Goal: Information Seeking & Learning: Find contact information

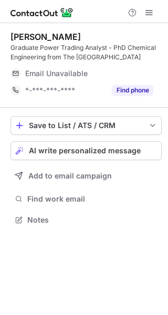
scroll to position [212, 168]
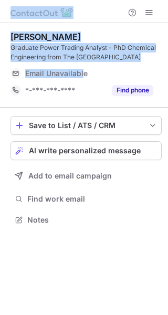
drag, startPoint x: 85, startPoint y: 66, endPoint x: 139, endPoint y: -10, distance: 93.3
click at [139, 0] on html "Dr. Dominik Soukup-Carne Graduate Power Trading Analyst - PhD Chemical Engineer…" at bounding box center [84, 157] width 168 height 315
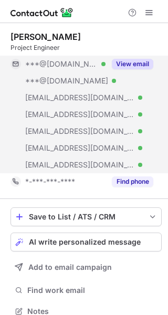
scroll to position [304, 161]
click at [102, 66] on div "***@yahoo.com Verified" at bounding box center [65, 63] width 80 height 9
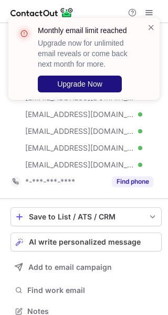
click at [67, 91] on button "Upgrade Now" at bounding box center [80, 84] width 84 height 17
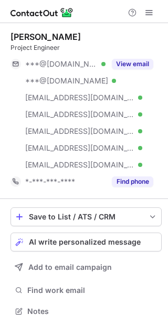
scroll to position [304, 161]
click at [112, 78] on div "***@yahoo.com Verified ***@msn.com Verified ***@centurytel.net Verified ***@roc…" at bounding box center [86, 115] width 151 height 118
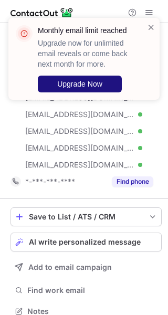
click at [81, 80] on span "Upgrade Now" at bounding box center [79, 84] width 45 height 8
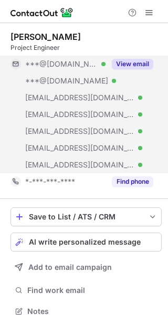
scroll to position [304, 161]
click at [108, 71] on div "View email" at bounding box center [130, 64] width 48 height 17
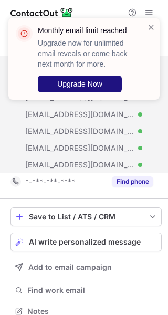
click at [89, 81] on span "Upgrade Now" at bounding box center [79, 84] width 45 height 8
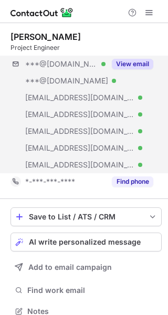
scroll to position [304, 161]
click at [92, 84] on div "***@msn.com Verified" at bounding box center [65, 80] width 80 height 9
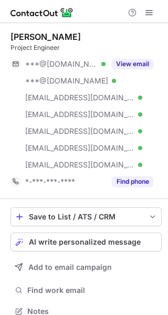
scroll to position [304, 161]
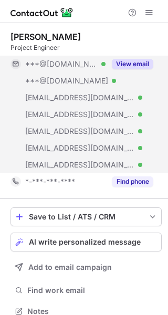
click at [128, 65] on button "View email" at bounding box center [132, 64] width 41 height 11
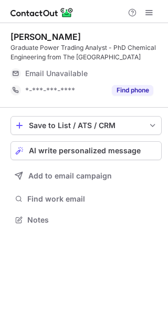
scroll to position [212, 168]
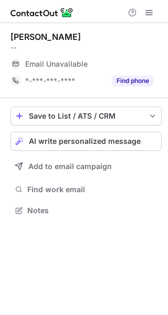
scroll to position [5, 5]
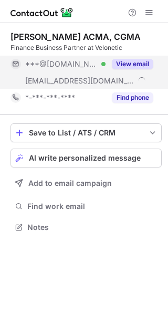
scroll to position [220, 168]
click at [97, 70] on div "***@hotmail.com Verified" at bounding box center [58, 64] width 95 height 17
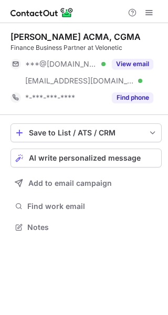
scroll to position [220, 168]
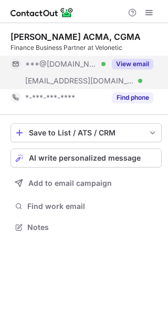
click at [102, 62] on div "***@hotmail.com Verified" at bounding box center [65, 63] width 80 height 9
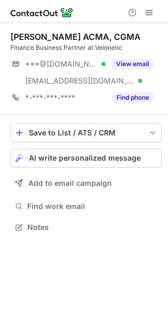
scroll to position [220, 168]
click at [113, 65] on button "View email" at bounding box center [132, 64] width 41 height 11
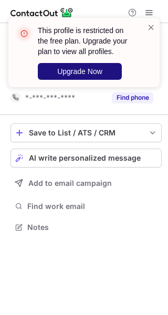
click at [77, 62] on div "This profile is restricted on the free plan. Upgrade your plan to view all prof…" at bounding box center [86, 52] width 97 height 55
click at [77, 70] on span "Upgrade Now" at bounding box center [79, 71] width 45 height 8
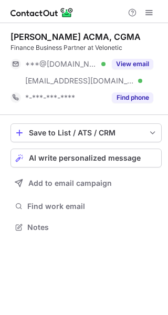
scroll to position [220, 168]
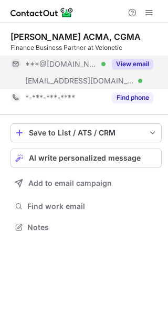
click at [126, 60] on button "View email" at bounding box center [132, 64] width 41 height 11
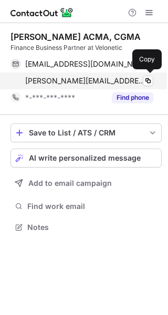
click at [101, 75] on div "vinh.lau@excellerateservices.com Verified Copy" at bounding box center [82, 80] width 143 height 17
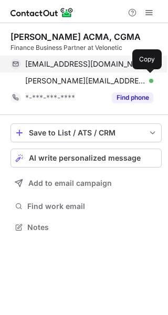
click at [113, 68] on div "vinh_lau@hotmail.com Verified" at bounding box center [89, 63] width 128 height 9
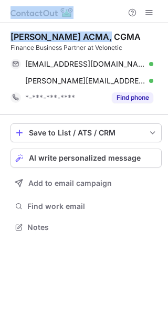
drag, startPoint x: 147, startPoint y: 32, endPoint x: 179, endPoint y: -9, distance: 51.7
click at [168, 0] on html "Help & Support Vinh Lau ACMA, CGMA Finance Business Partner at Velonetic vinh_l…" at bounding box center [84, 157] width 168 height 315
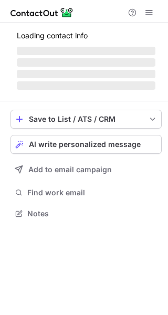
scroll to position [212, 168]
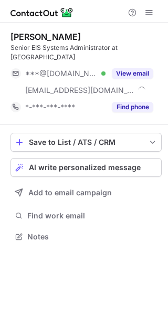
scroll to position [220, 168]
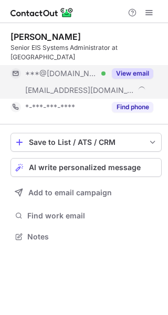
click at [113, 72] on div "View email" at bounding box center [130, 73] width 48 height 17
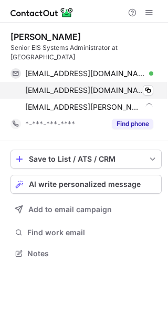
scroll to position [236, 168]
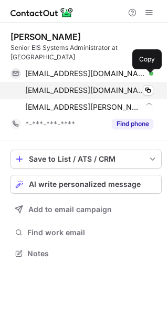
click at [60, 87] on div "[EMAIL_ADDRESS][DOMAIN_NAME] Verified Copy" at bounding box center [82, 90] width 143 height 17
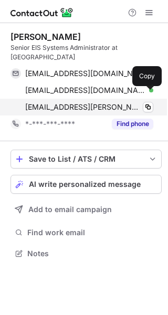
click at [93, 102] on span "[EMAIL_ADDRESS][PERSON_NAME][DOMAIN_NAME]" at bounding box center [83, 106] width 117 height 9
click at [60, 102] on span "rob.wicks@monotype.com" at bounding box center [85, 106] width 120 height 9
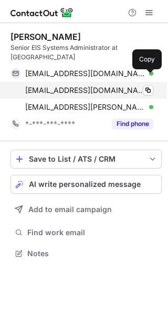
click at [93, 82] on div "rwicks@extensis.com Verified Copy" at bounding box center [82, 90] width 143 height 17
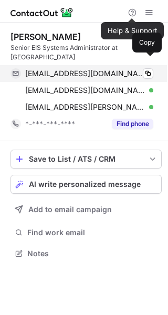
click at [89, 69] on span "robthebassmanwicks@hotmail.com" at bounding box center [85, 73] width 120 height 9
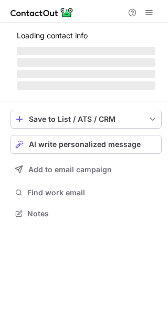
scroll to position [207, 168]
click at [66, 62] on span "‌" at bounding box center [86, 62] width 139 height 8
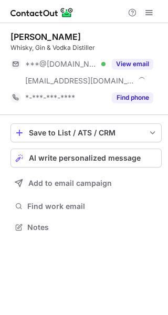
click at [66, 62] on span "***@live.com" at bounding box center [61, 63] width 72 height 9
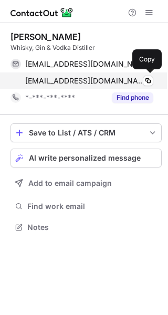
click at [76, 82] on span "aaronmilligan@lakesdistillery.com" at bounding box center [85, 80] width 120 height 9
click at [96, 82] on span "aaronmilligan@lakesdistillery.com" at bounding box center [85, 80] width 120 height 9
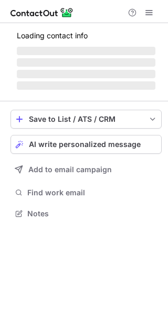
scroll to position [5, 5]
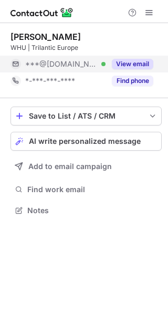
click at [119, 59] on button "View email" at bounding box center [132, 64] width 41 height 11
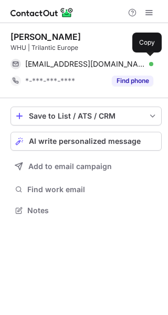
click at [59, 64] on span "chacaliaza197@icloud.com" at bounding box center [85, 63] width 120 height 9
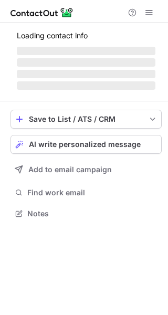
scroll to position [229, 168]
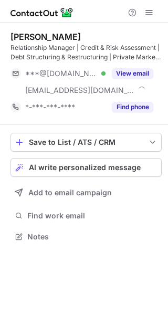
click at [114, 68] on button "View email" at bounding box center [132, 73] width 41 height 11
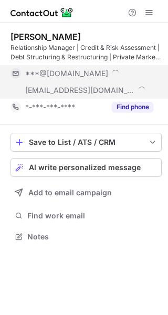
scroll to position [246, 168]
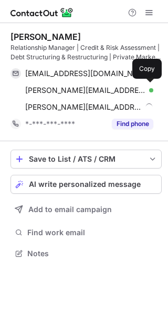
click at [55, 90] on span "[PERSON_NAME][EMAIL_ADDRESS][PERSON_NAME][DOMAIN_NAME]" at bounding box center [85, 90] width 120 height 9
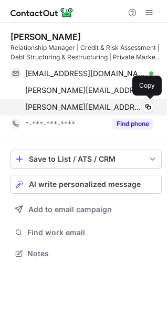
click at [52, 110] on span "[PERSON_NAME][EMAIL_ADDRESS][DOMAIN_NAME]" at bounding box center [83, 106] width 117 height 9
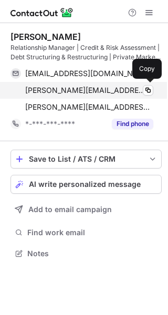
click at [117, 93] on div "issam.sageer@ucea.pt Verified" at bounding box center [89, 90] width 128 height 9
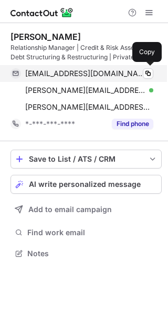
click at [84, 81] on div "issamsageer@gmail.com Verified Copy" at bounding box center [82, 73] width 143 height 17
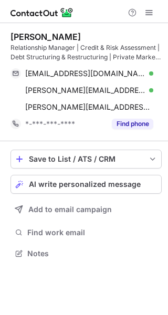
click at [112, 36] on div "Issam Sageer" at bounding box center [86, 37] width 151 height 11
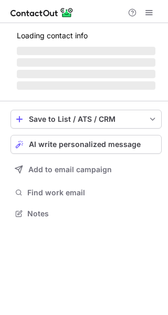
scroll to position [212, 168]
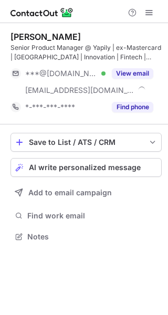
click at [119, 76] on button "View email" at bounding box center [132, 73] width 41 height 11
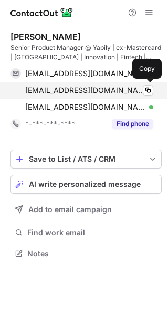
scroll to position [246, 168]
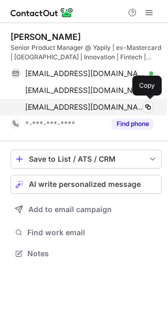
click at [54, 102] on span "aga.prawda@yapily.com" at bounding box center [85, 106] width 120 height 9
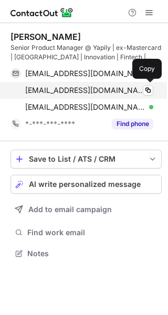
click at [109, 91] on span "aga_prawda@mastercard.com" at bounding box center [85, 90] width 120 height 9
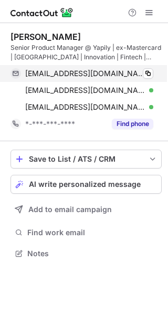
click at [131, 72] on div "aprawdaa@gmail.com Verified" at bounding box center [89, 73] width 128 height 9
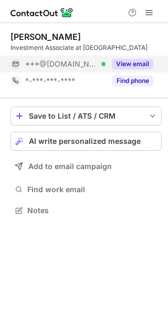
scroll to position [5, 5]
click at [86, 69] on div "***@gmail.com Verified" at bounding box center [58, 64] width 95 height 17
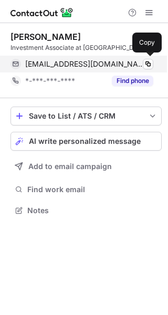
click at [79, 62] on span "outtrimjoseph@gmail.com" at bounding box center [85, 63] width 120 height 9
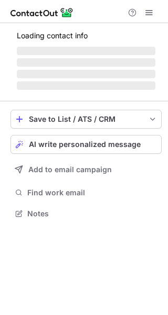
scroll to position [229, 168]
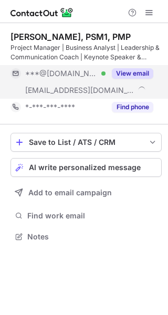
click at [124, 73] on button "View email" at bounding box center [132, 73] width 41 height 11
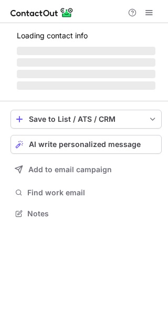
scroll to position [5, 5]
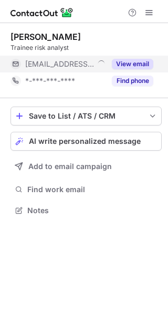
click at [113, 65] on button "View email" at bounding box center [132, 64] width 41 height 11
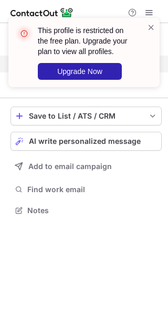
click at [56, 63] on div "This profile is restricted on the free plan. Upgrade your plan to view all prof…" at bounding box center [84, 56] width 168 height 99
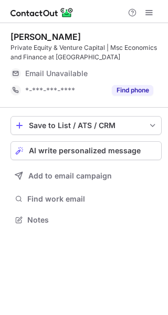
scroll to position [212, 168]
click at [110, 69] on div "Email Unavailable" at bounding box center [77, 73] width 105 height 9
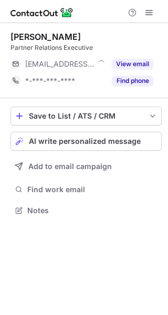
scroll to position [5, 5]
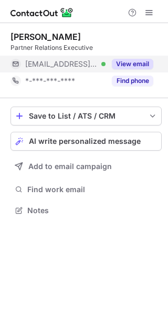
click at [124, 62] on button "View email" at bounding box center [132, 64] width 41 height 11
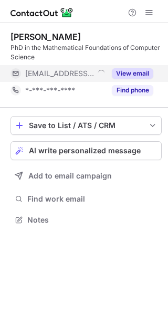
scroll to position [212, 168]
click at [95, 70] on div "***@mutual-energy.com" at bounding box center [65, 73] width 80 height 9
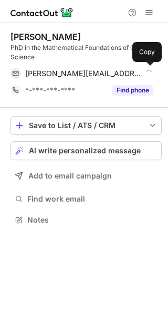
click at [45, 74] on span "georgi.majury@mutual-energy.com" at bounding box center [83, 73] width 117 height 9
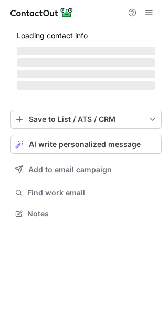
scroll to position [229, 168]
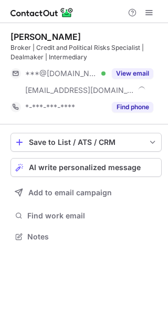
click div "View email"
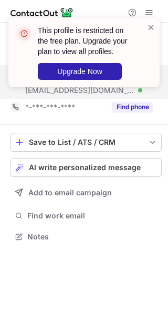
click div "This profile is restricted on the free plan. Upgrade your plan to view all prof…"
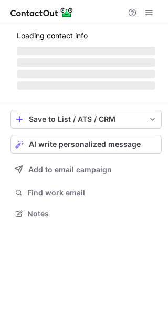
scroll to position [203, 168]
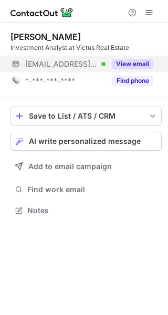
click at [121, 65] on button "View email" at bounding box center [132, 64] width 41 height 11
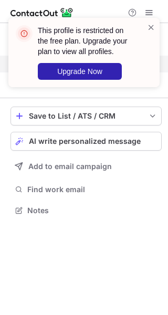
click at [84, 61] on div "This profile is restricted on the free plan. Upgrade your plan to view all prof…" at bounding box center [84, 56] width 168 height 99
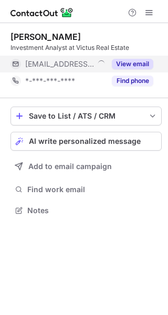
scroll to position [5, 5]
click at [112, 69] on div "View email" at bounding box center [130, 64] width 48 height 17
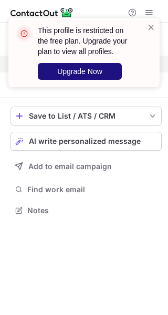
click at [76, 70] on span "Upgrade Now" at bounding box center [79, 71] width 45 height 8
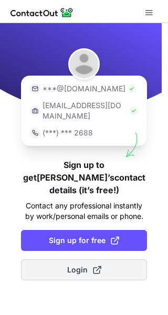
click at [67, 259] on button "Login" at bounding box center [84, 269] width 126 height 21
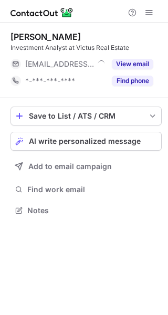
scroll to position [5, 5]
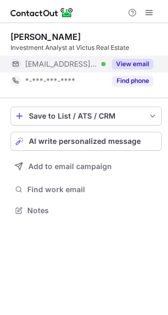
click at [98, 61] on div "***@avisonyoung.com Verified" at bounding box center [65, 63] width 80 height 9
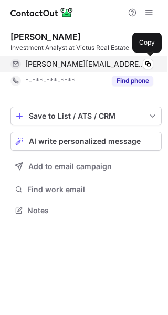
click at [72, 62] on span "sam.horridge@avisonyoung.com" at bounding box center [85, 63] width 120 height 9
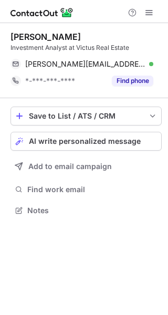
click at [102, 23] on div "Sam Horridge Investment Analyst at Victus Real Estate sam.horridge@avisonyoung.…" at bounding box center [86, 60] width 151 height 75
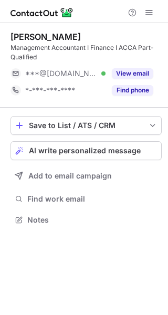
scroll to position [212, 168]
click at [114, 74] on button "View email" at bounding box center [132, 73] width 41 height 11
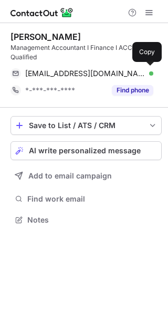
click at [66, 70] on span "[EMAIL_ADDRESS][DOMAIN_NAME]" at bounding box center [85, 73] width 120 height 9
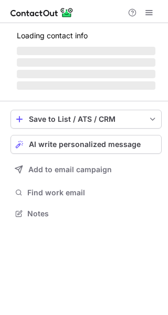
scroll to position [220, 168]
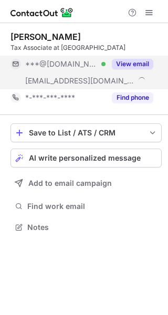
click at [126, 71] on div "View email" at bounding box center [130, 64] width 48 height 17
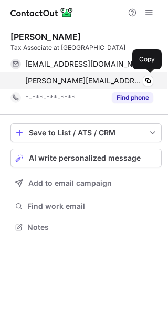
click at [41, 81] on span "[PERSON_NAME][EMAIL_ADDRESS][PERSON_NAME][DOMAIN_NAME]" at bounding box center [83, 80] width 117 height 9
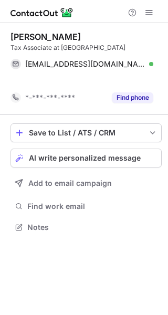
scroll to position [203, 168]
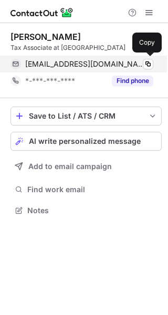
click at [92, 57] on div "[EMAIL_ADDRESS][DOMAIN_NAME] Verified Copy" at bounding box center [82, 64] width 143 height 17
